Goal: Navigation & Orientation: Understand site structure

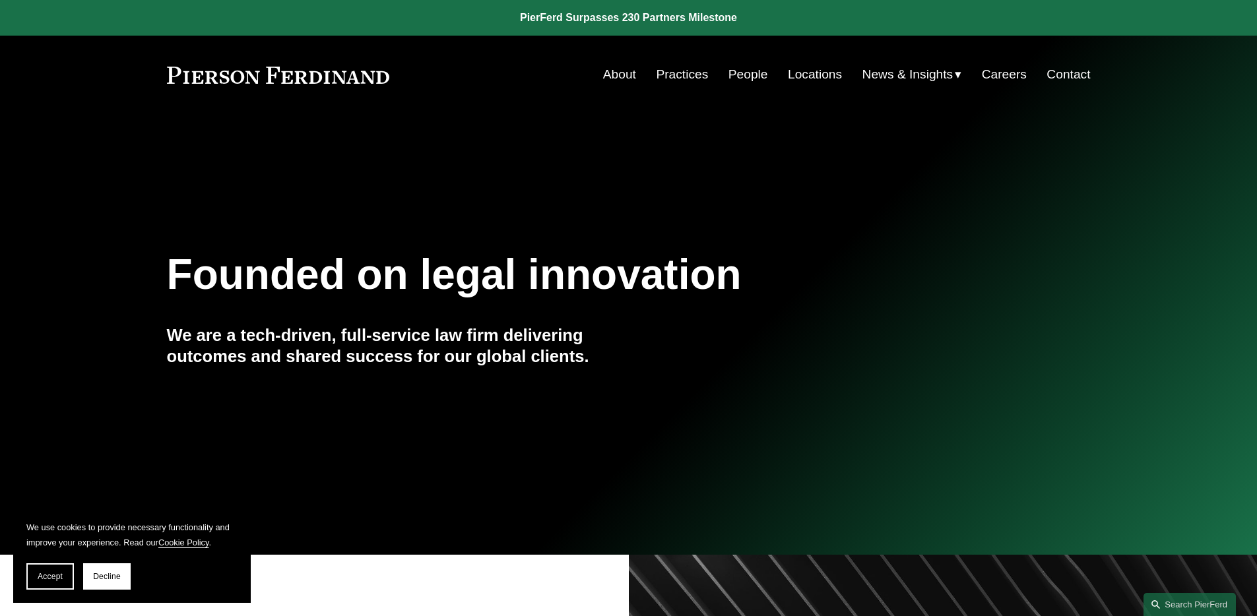
click at [656, 426] on div "Founded on legal innovation We are a tech-driven, full-service law firm deliver…" at bounding box center [628, 334] width 1257 height 405
click at [651, 414] on div "Founded on legal innovation We are a tech-driven, full-service law firm deliver…" at bounding box center [628, 334] width 1257 height 179
click at [108, 577] on span "Decline" at bounding box center [107, 576] width 28 height 9
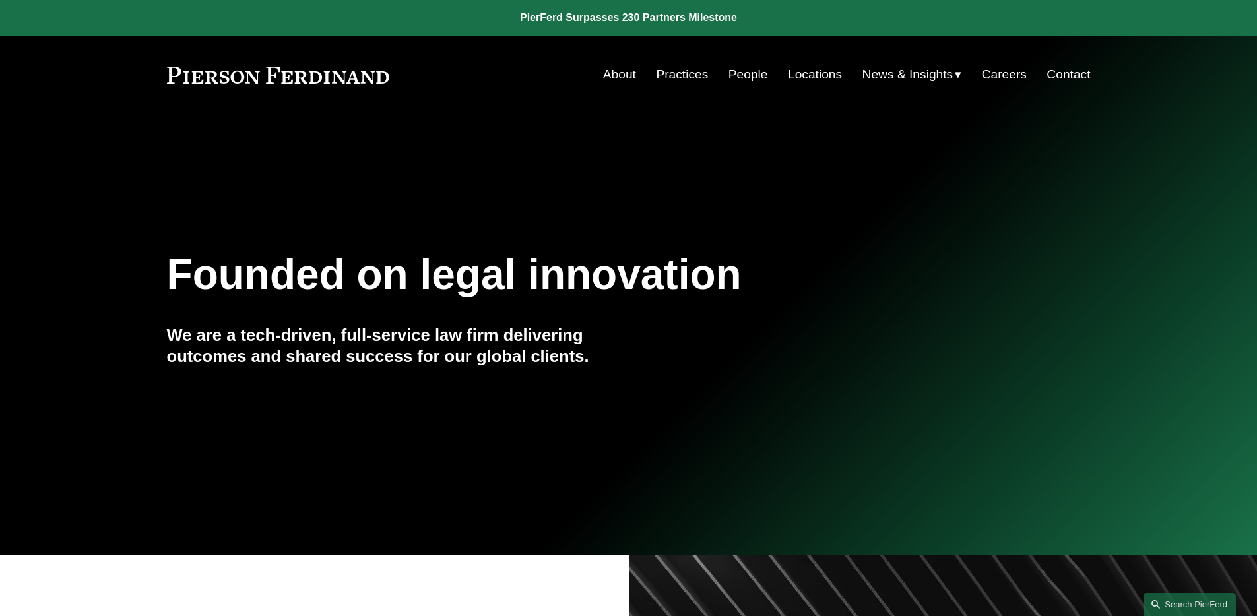
click at [683, 79] on link "Practices" at bounding box center [682, 74] width 52 height 25
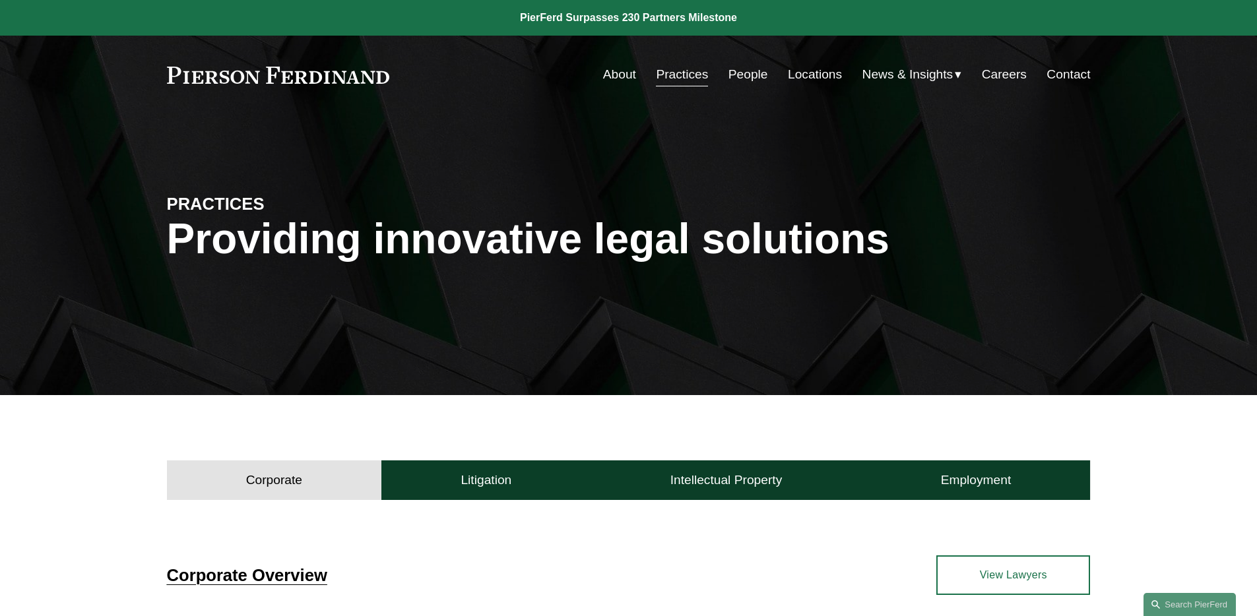
click at [747, 69] on link "People" at bounding box center [749, 74] width 40 height 25
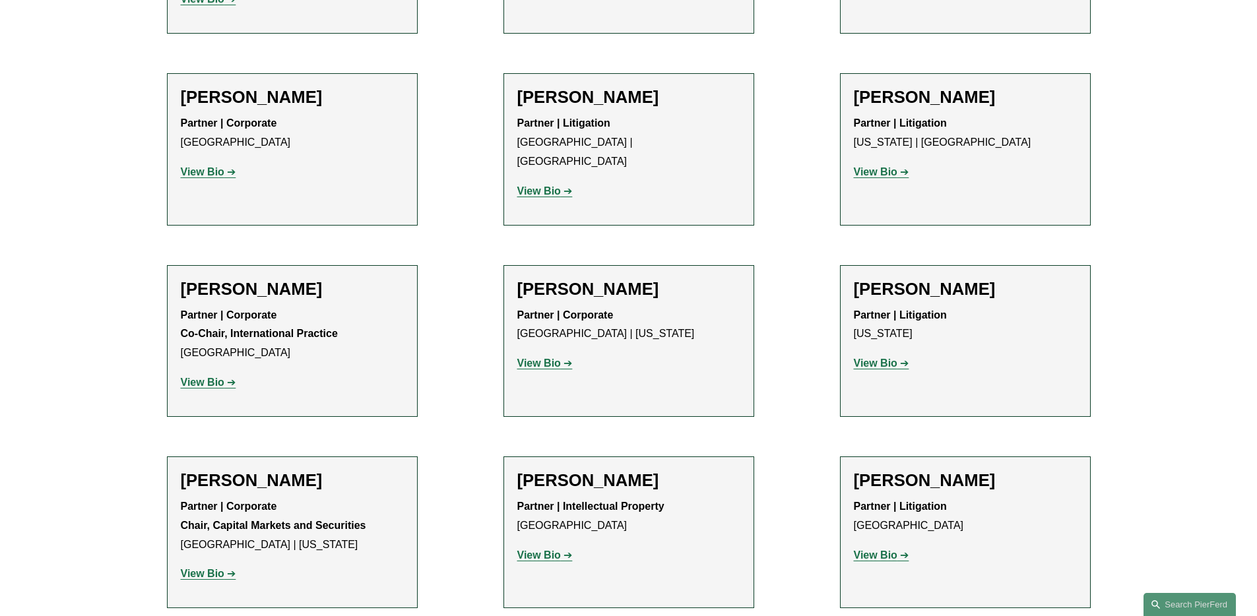
scroll to position [7898, 0]
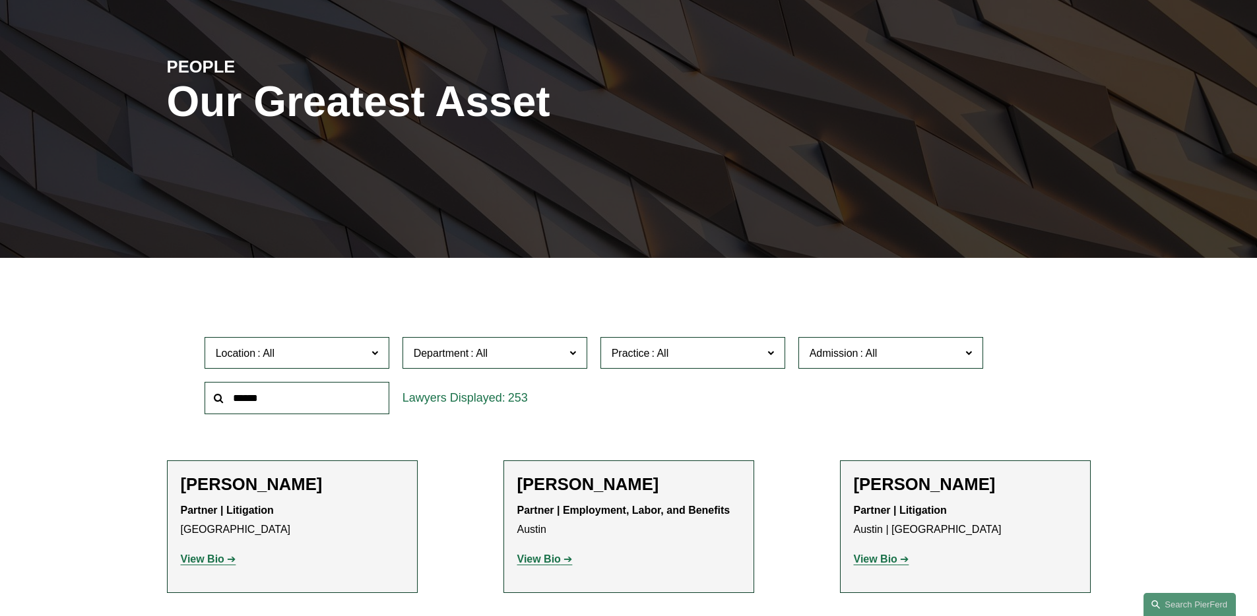
scroll to position [0, 0]
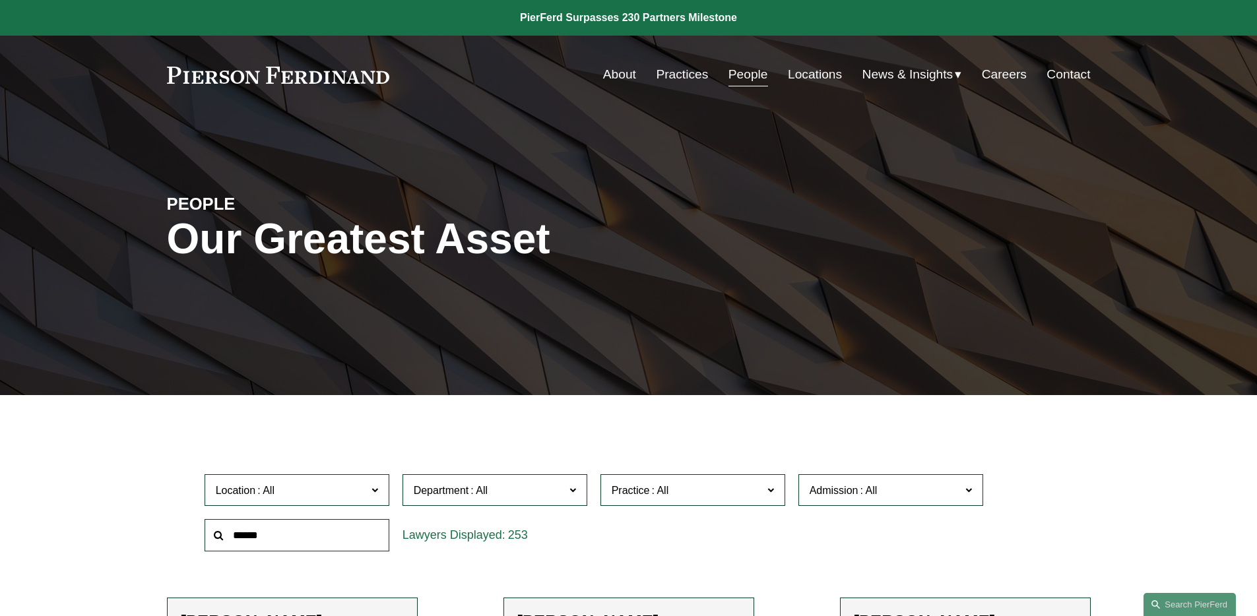
click at [794, 79] on link "Locations" at bounding box center [815, 74] width 54 height 25
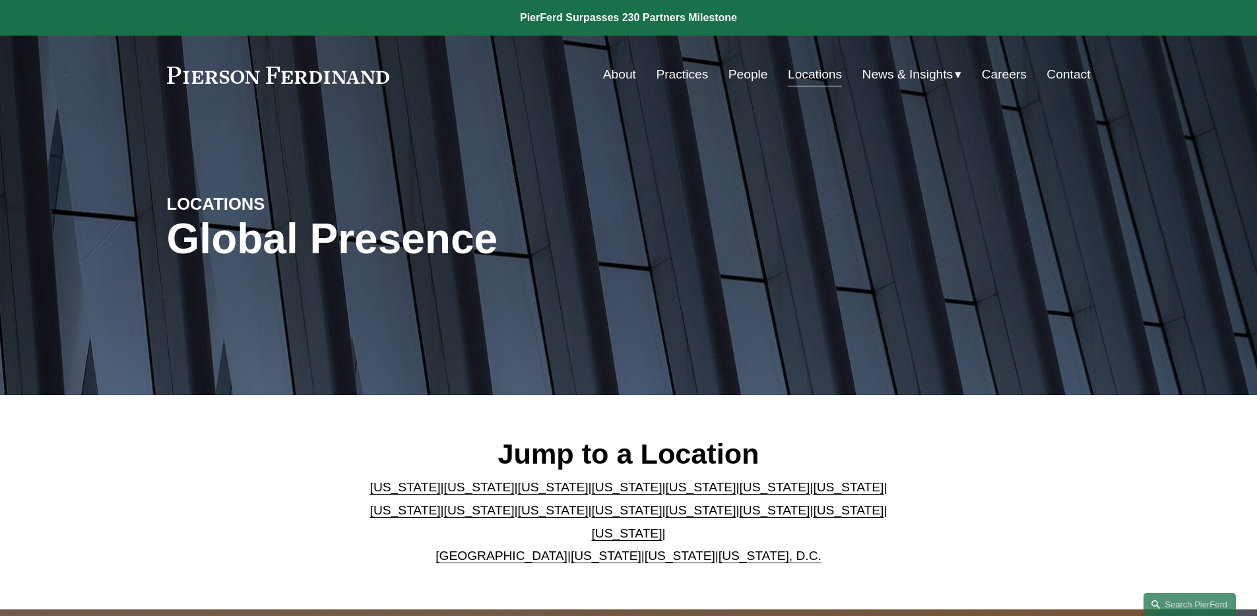
click at [1074, 554] on div "Jump to a Location [US_STATE] | [US_STATE] | [US_STATE] | [US_STATE] | [US_STAT…" at bounding box center [628, 502] width 1257 height 131
click at [994, 427] on div "Jump to a Location [US_STATE] | [US_STATE] | [US_STATE] | [US_STATE] | [US_STAT…" at bounding box center [628, 502] width 1257 height 214
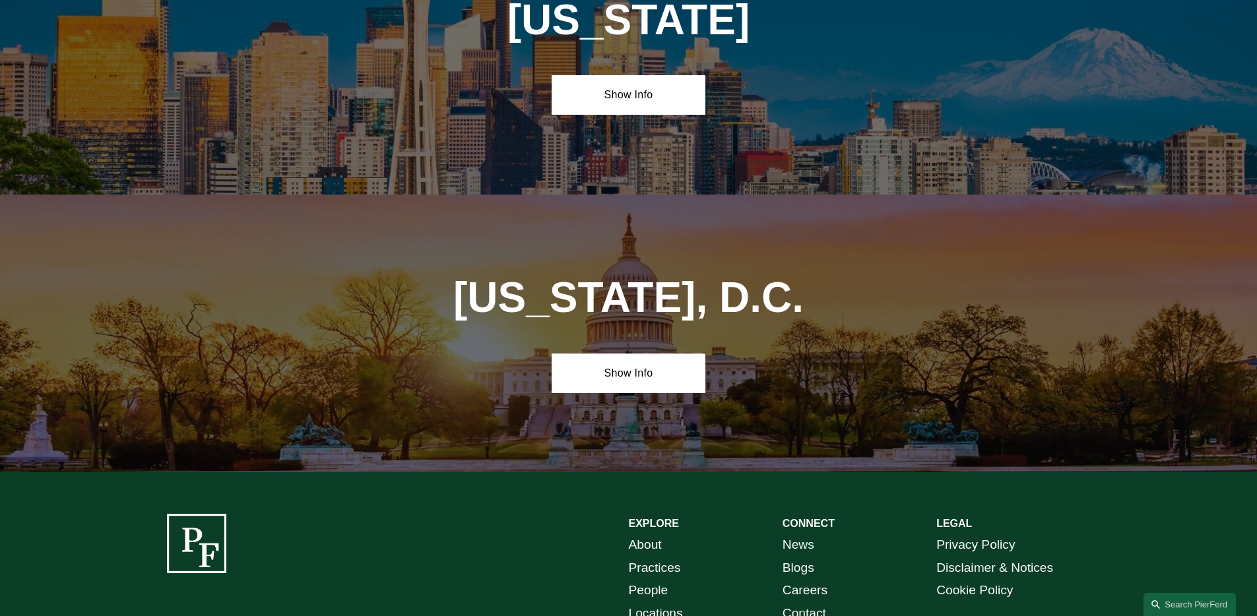
scroll to position [5413, 0]
